Goal: Task Accomplishment & Management: Manage account settings

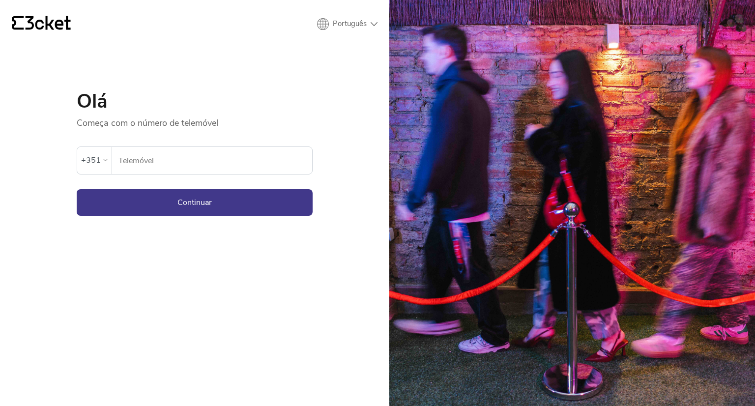
click at [132, 154] on input "Telemóvel" at bounding box center [215, 160] width 194 height 27
type input "914524161"
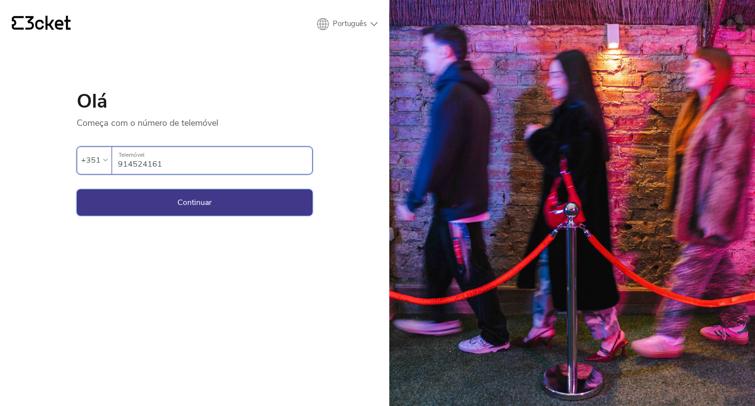
click at [204, 196] on button "Continuar" at bounding box center [195, 202] width 236 height 27
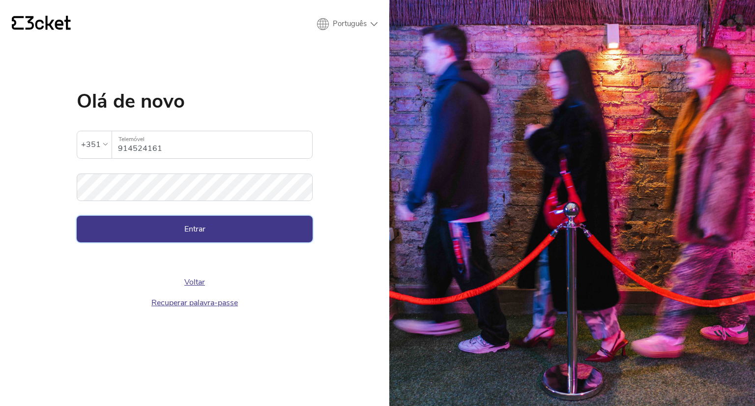
click at [208, 229] on button "Entrar" at bounding box center [195, 229] width 236 height 27
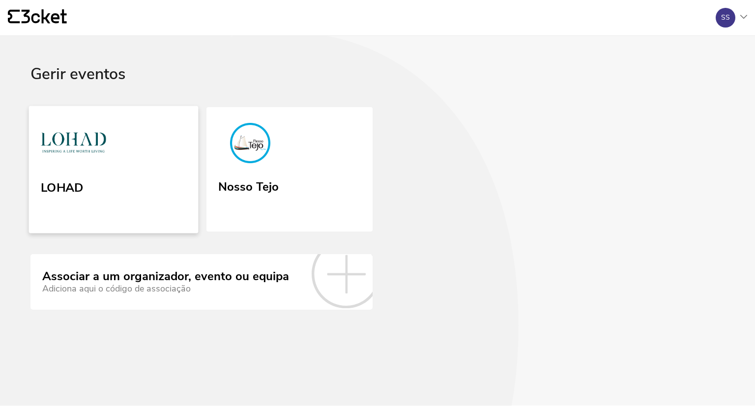
click at [96, 168] on picture at bounding box center [73, 145] width 65 height 47
